Goal: Information Seeking & Learning: Learn about a topic

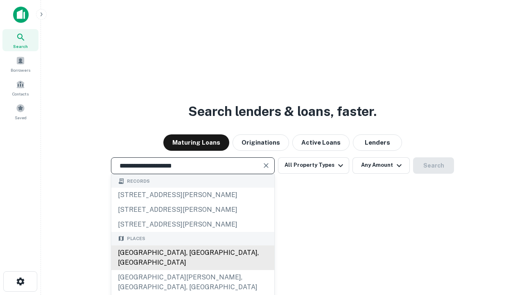
click at [192, 270] on div "[GEOGRAPHIC_DATA], [GEOGRAPHIC_DATA], [GEOGRAPHIC_DATA]" at bounding box center [192, 257] width 163 height 25
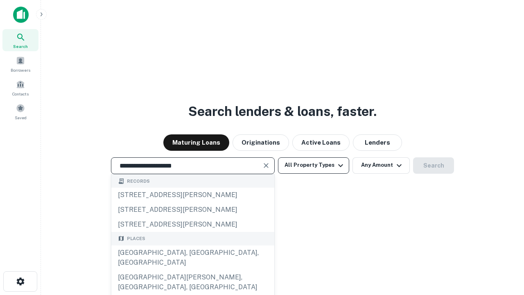
type input "**********"
click at [314, 165] on button "All Property Types" at bounding box center [313, 165] width 71 height 16
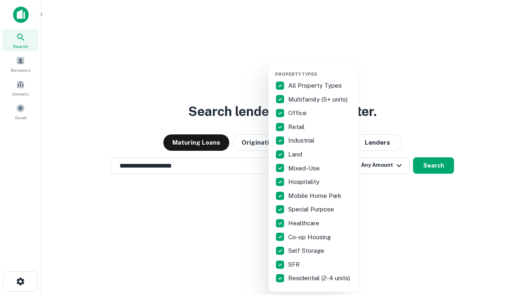
click at [320, 69] on button "button" at bounding box center [320, 69] width 90 height 0
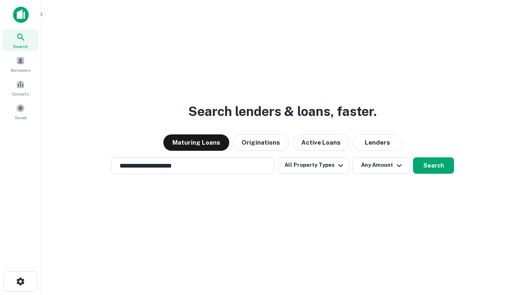
scroll to position [13, 0]
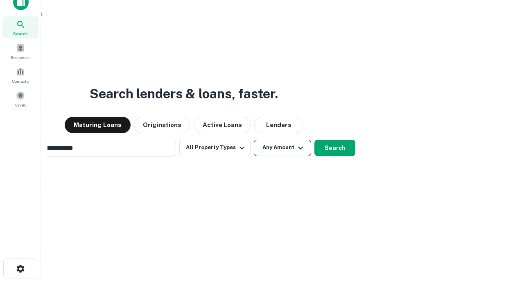
click at [254, 140] on button "Any Amount" at bounding box center [282, 148] width 57 height 16
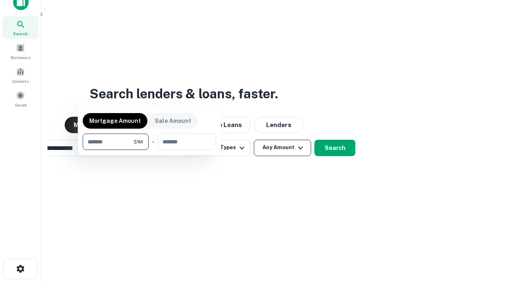
scroll to position [13, 0]
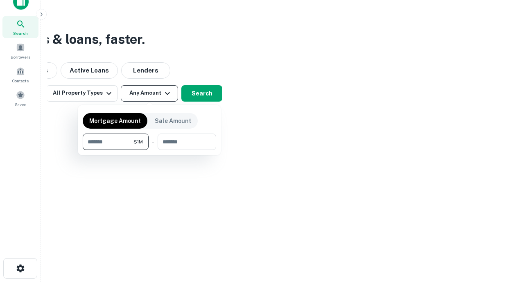
type input "*******"
click at [149, 150] on button "button" at bounding box center [149, 150] width 133 height 0
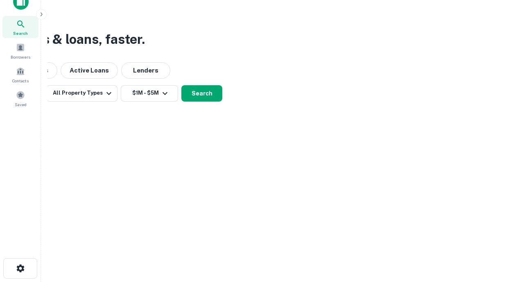
scroll to position [13, 0]
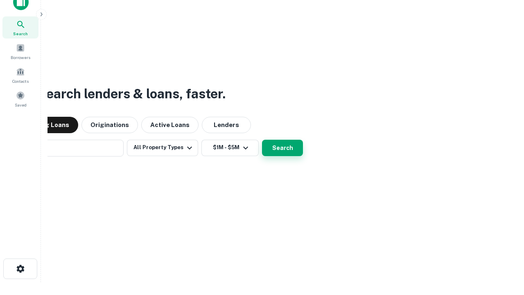
click at [262, 140] on button "Search" at bounding box center [282, 148] width 41 height 16
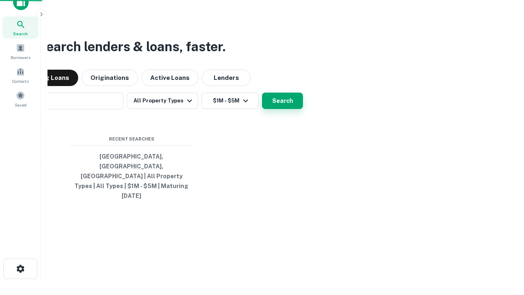
scroll to position [13, 0]
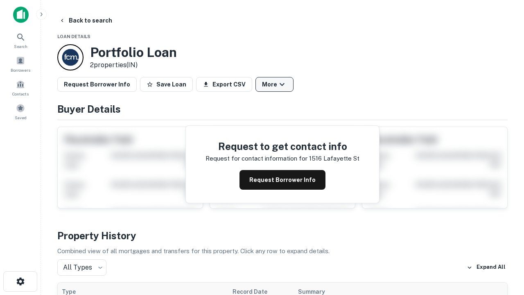
click at [274, 84] on button "More" at bounding box center [274, 84] width 38 height 15
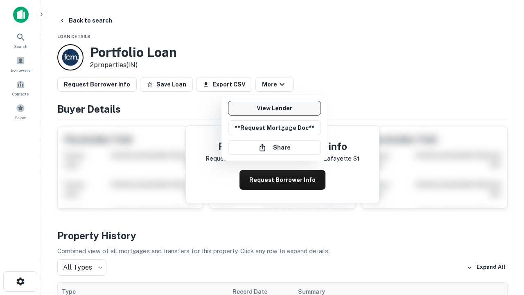
click at [274, 108] on link "View Lender" at bounding box center [274, 108] width 93 height 15
